Goal: Navigation & Orientation: Find specific page/section

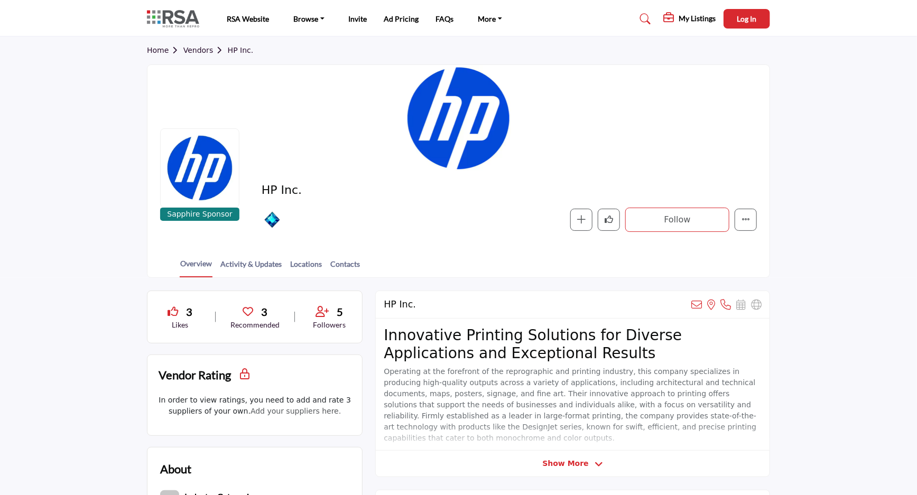
click at [193, 52] on link "Vendors" at bounding box center [205, 50] width 44 height 8
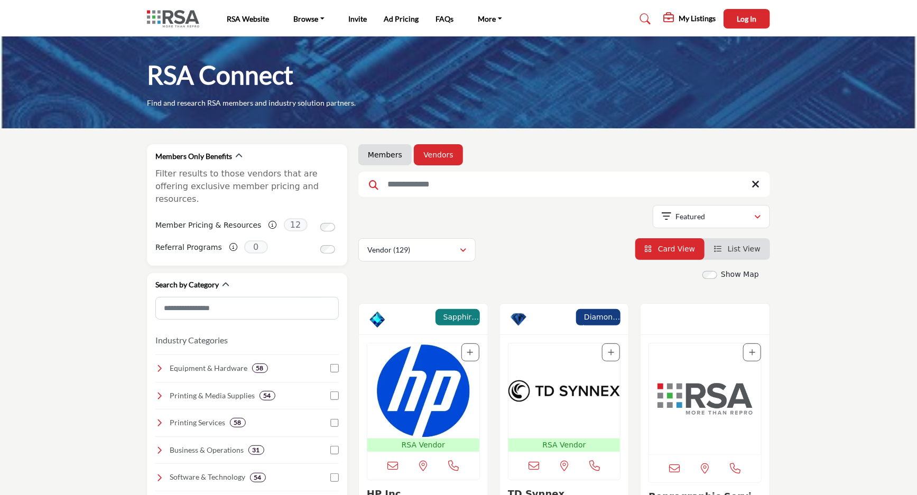
click at [702, 380] on img "Open Listing in new tab" at bounding box center [705, 398] width 112 height 111
